Goal: Browse casually

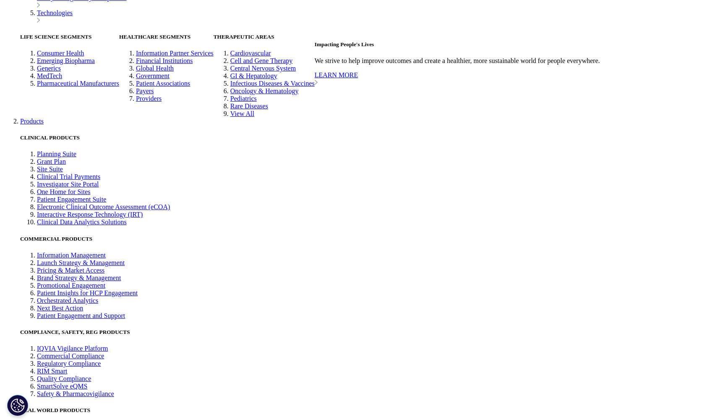
scroll to position [2116, 0]
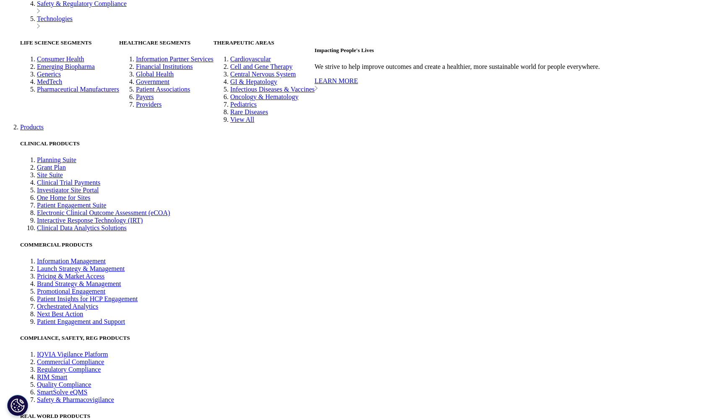
drag, startPoint x: 498, startPoint y: 363, endPoint x: 190, endPoint y: 339, distance: 308.5
drag, startPoint x: 294, startPoint y: 215, endPoint x: 89, endPoint y: 145, distance: 217.4
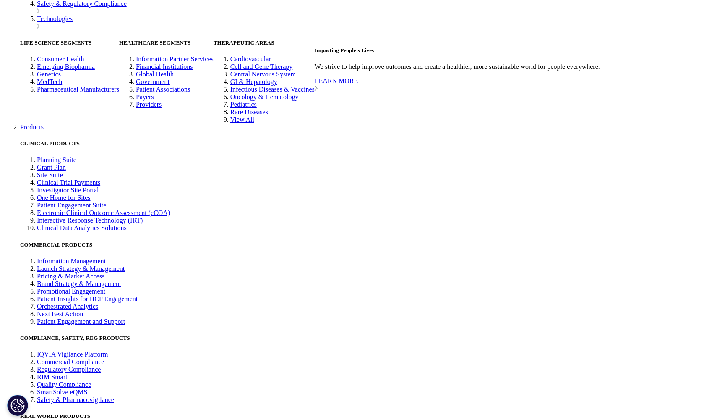
drag, startPoint x: 302, startPoint y: 220, endPoint x: 142, endPoint y: 179, distance: 165.4
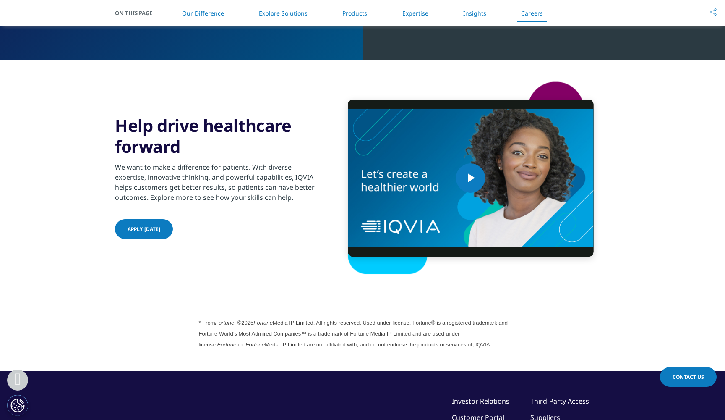
scroll to position [2116, 0]
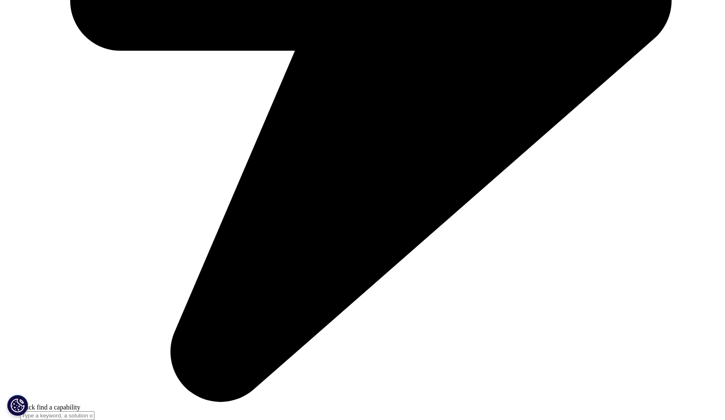
scroll to position [413, 0]
